Goal: Task Accomplishment & Management: Manage account settings

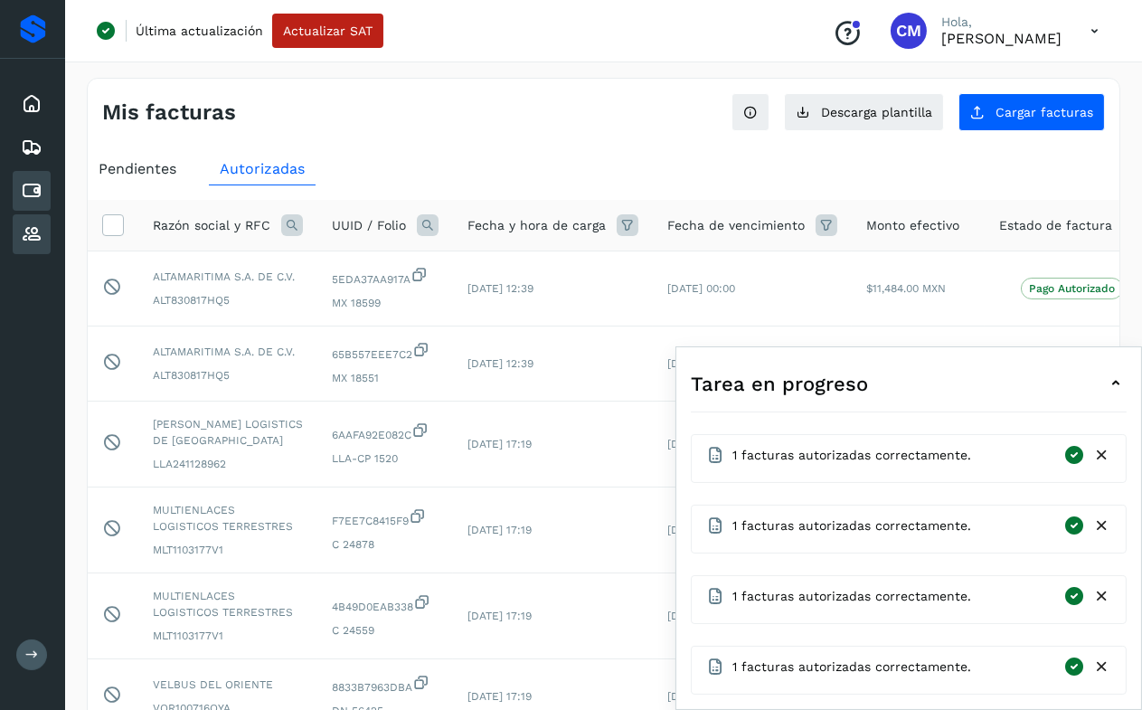
click at [16, 237] on div "Proveedores" at bounding box center [32, 234] width 38 height 40
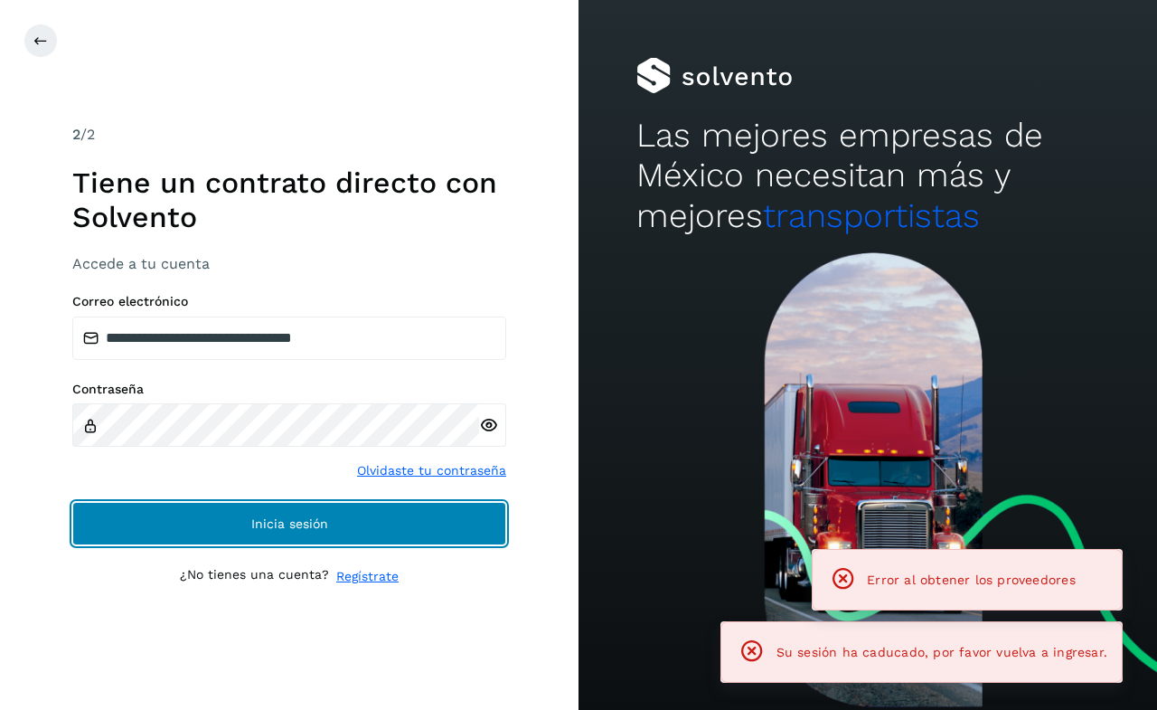
click at [416, 502] on button "Inicia sesión" at bounding box center [289, 523] width 434 height 43
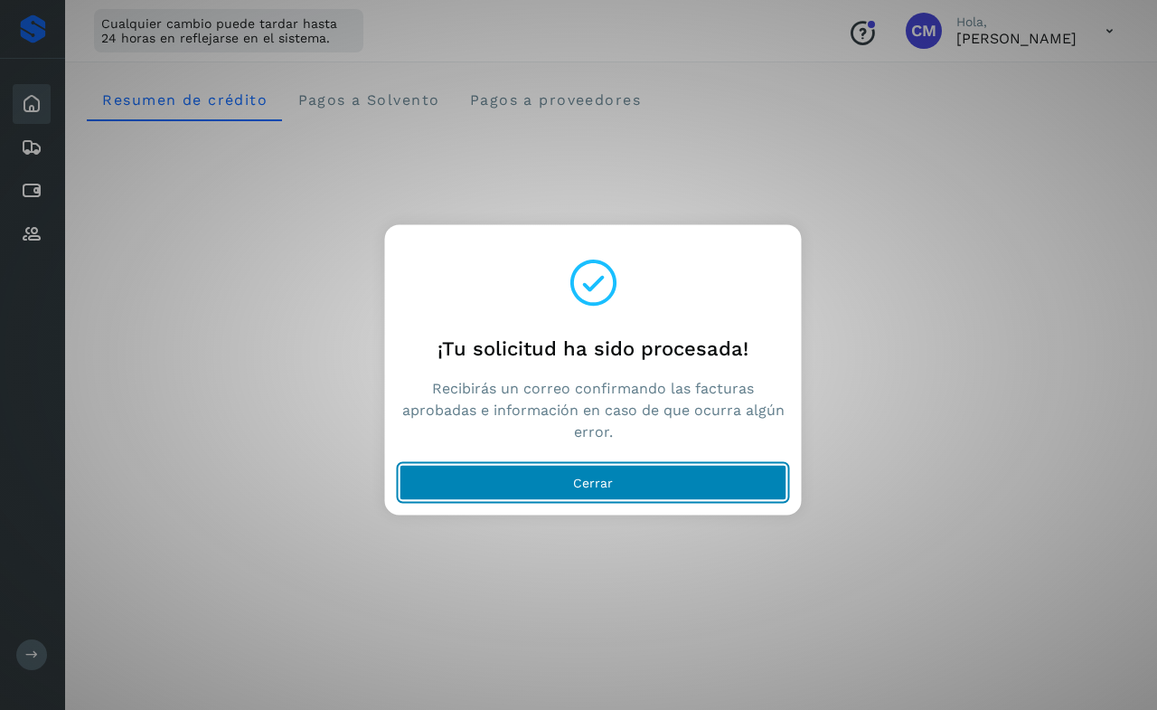
click at [627, 474] on button "Cerrar" at bounding box center [594, 482] width 388 height 36
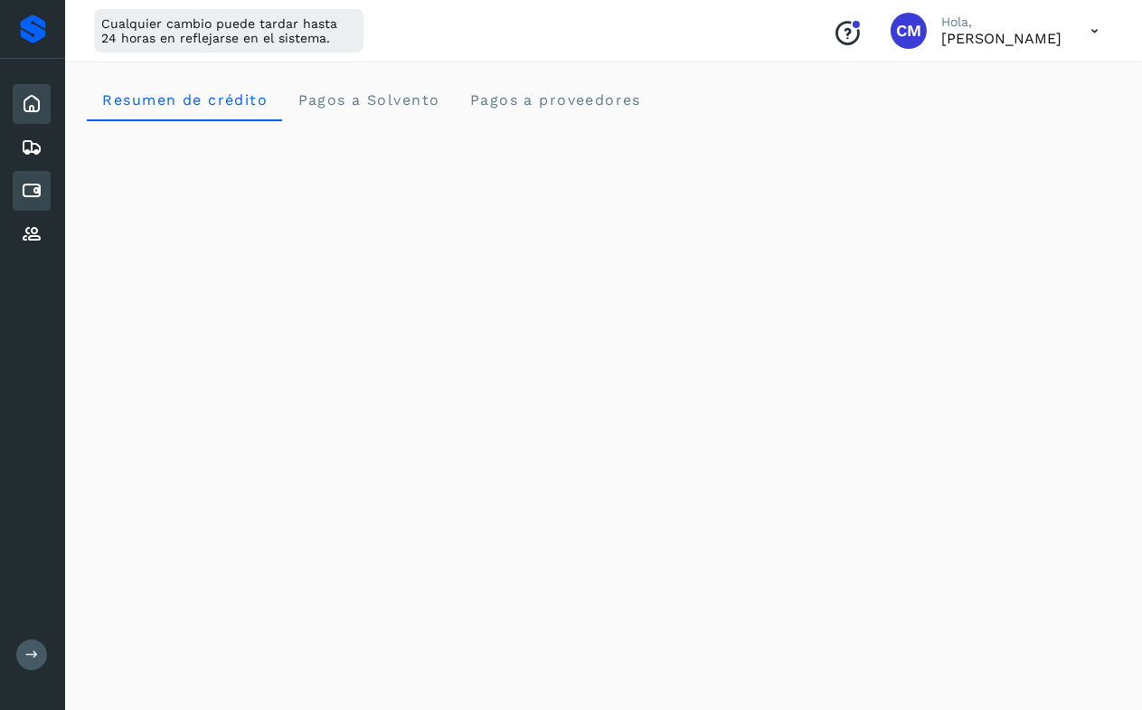
click at [34, 193] on icon at bounding box center [32, 191] width 22 height 22
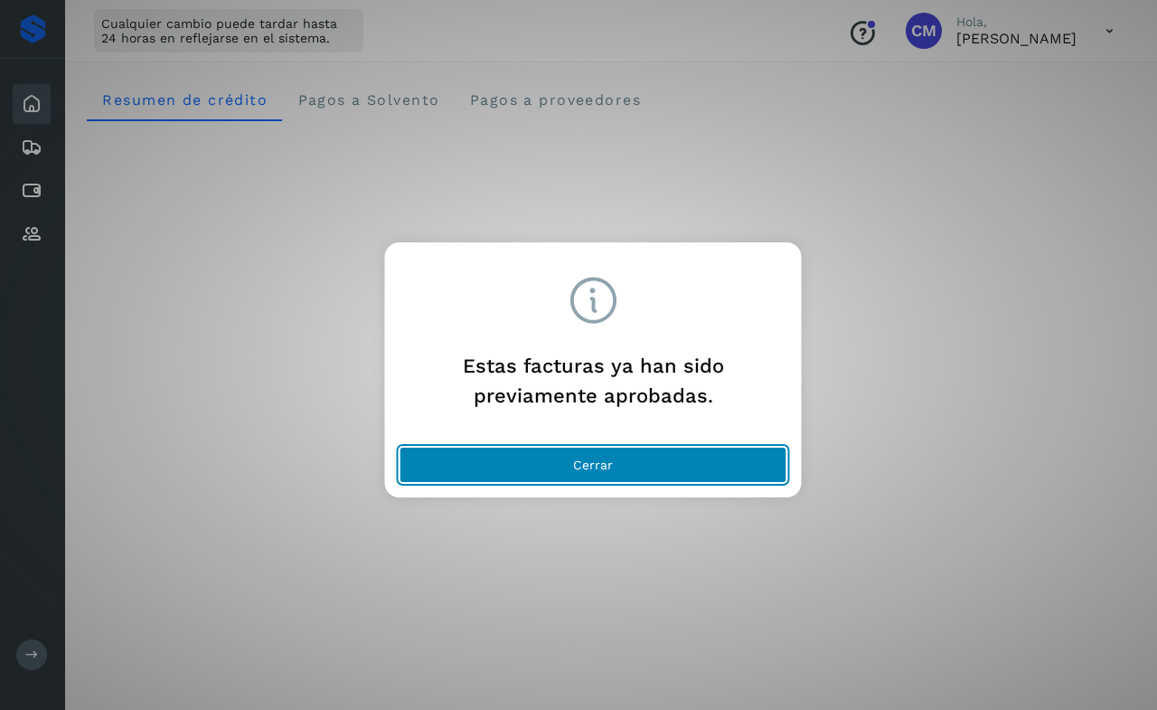
click at [627, 465] on button "Cerrar" at bounding box center [594, 465] width 388 height 36
